Goal: Obtain resource: Obtain resource

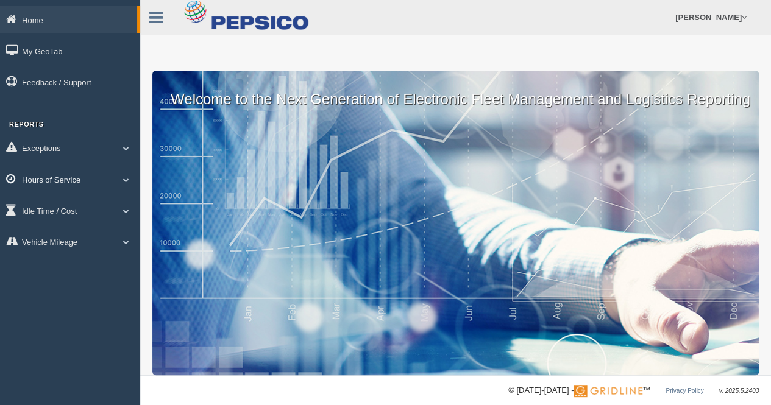
click at [62, 174] on link "Hours of Service" at bounding box center [70, 179] width 140 height 27
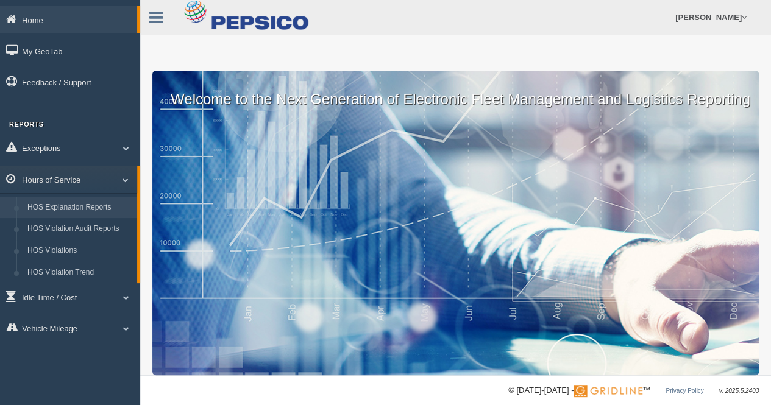
click at [66, 204] on link "HOS Explanation Reports" at bounding box center [79, 208] width 115 height 22
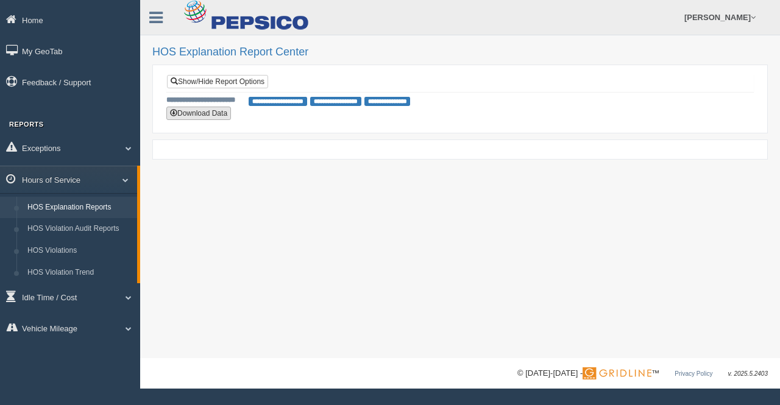
click at [180, 116] on button "Download Data" at bounding box center [198, 113] width 65 height 13
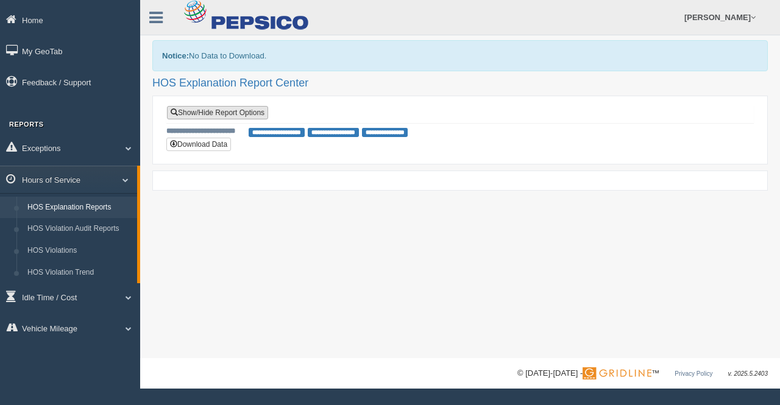
click at [202, 108] on link "Show/Hide Report Options" at bounding box center [217, 112] width 101 height 13
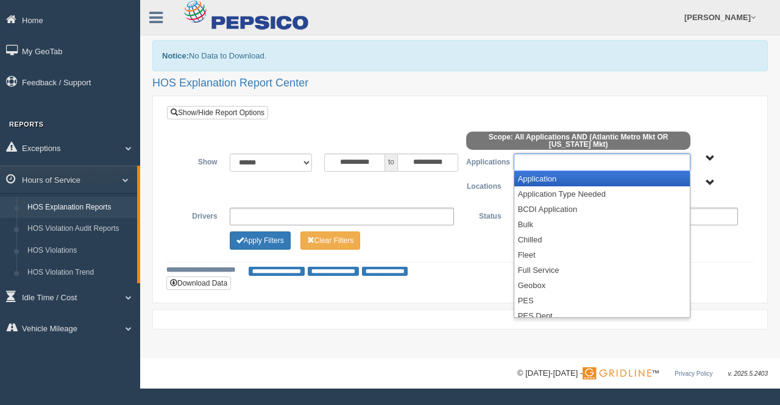
click at [529, 162] on ul at bounding box center [602, 163] width 177 height 18
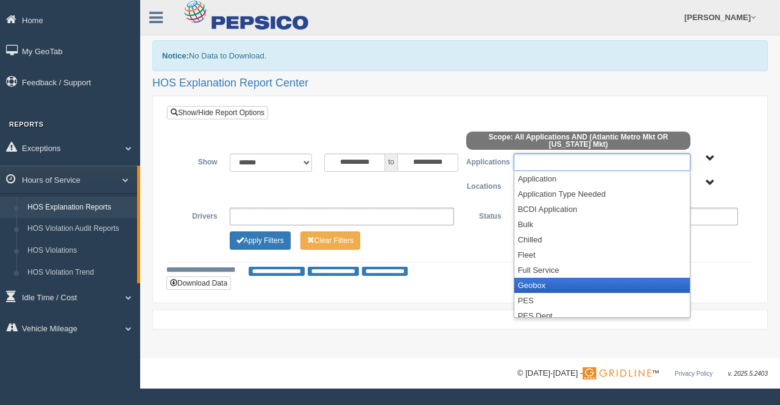
click at [542, 280] on li "Geobox" at bounding box center [603, 285] width 176 height 15
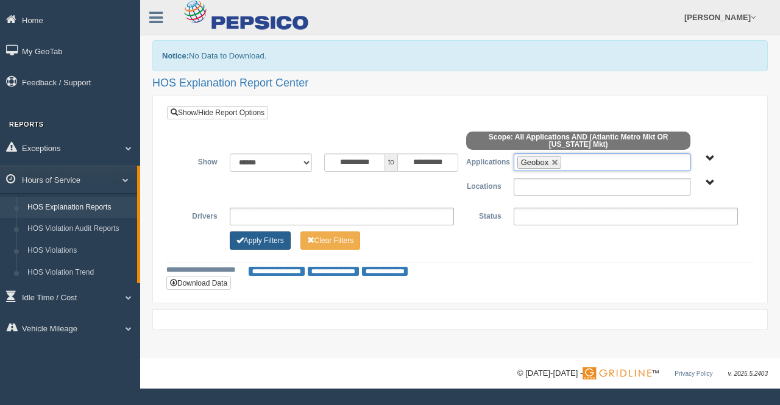
click at [259, 238] on button "Apply Filters" at bounding box center [260, 241] width 61 height 18
